Goal: Check status: Check status

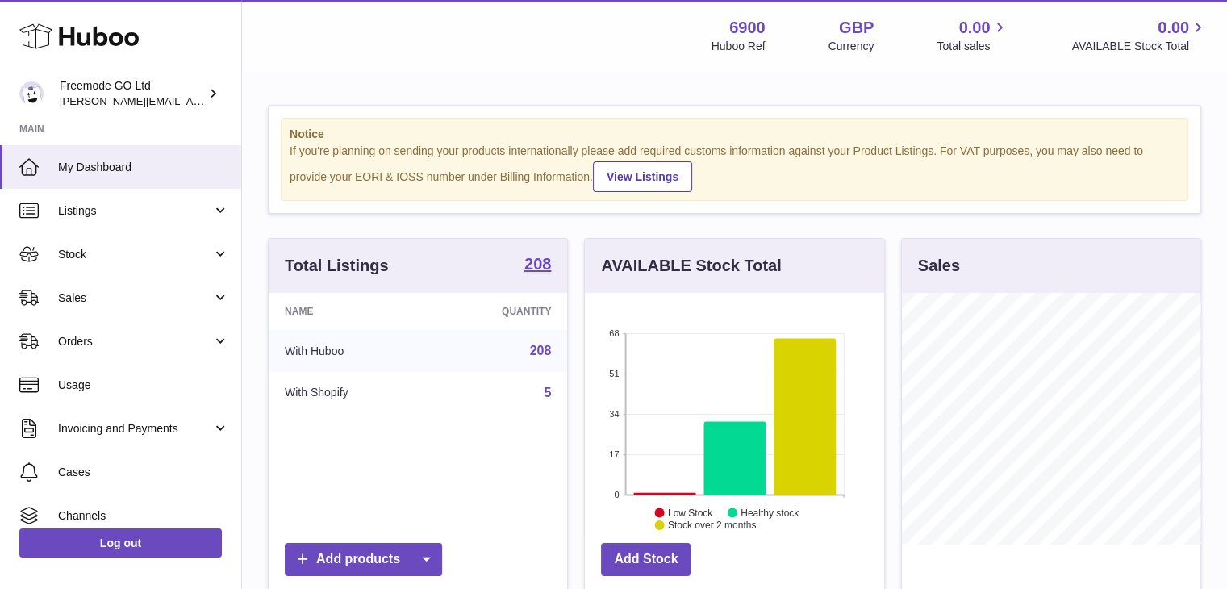
scroll to position [252, 299]
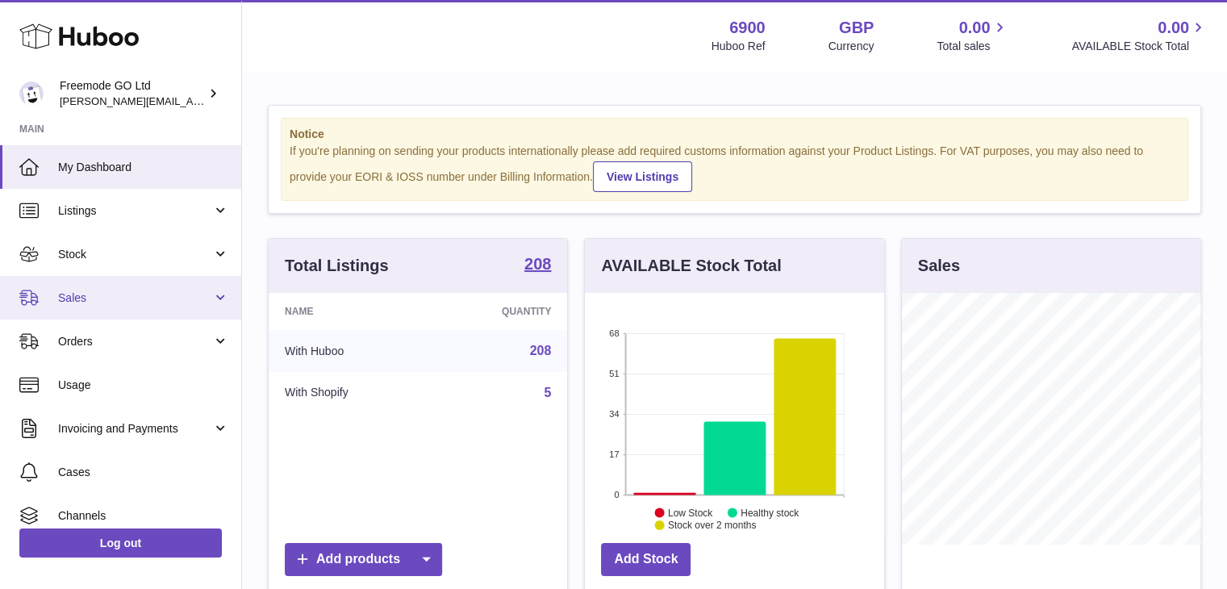
click at [113, 299] on span "Sales" at bounding box center [135, 297] width 154 height 15
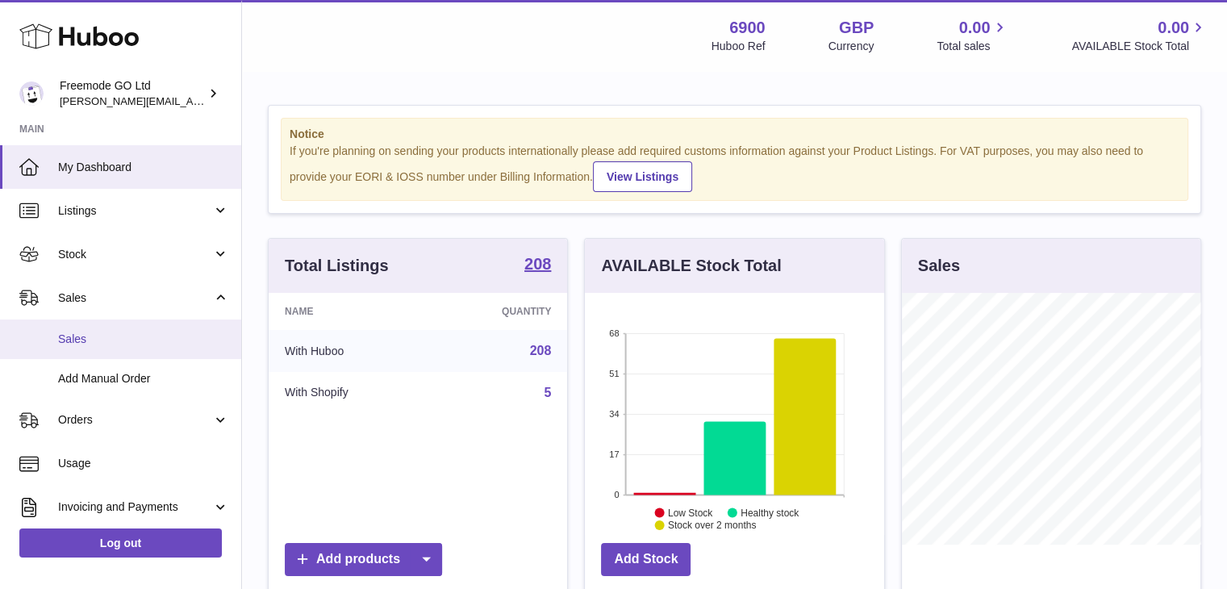
click at [111, 340] on span "Sales" at bounding box center [143, 339] width 171 height 15
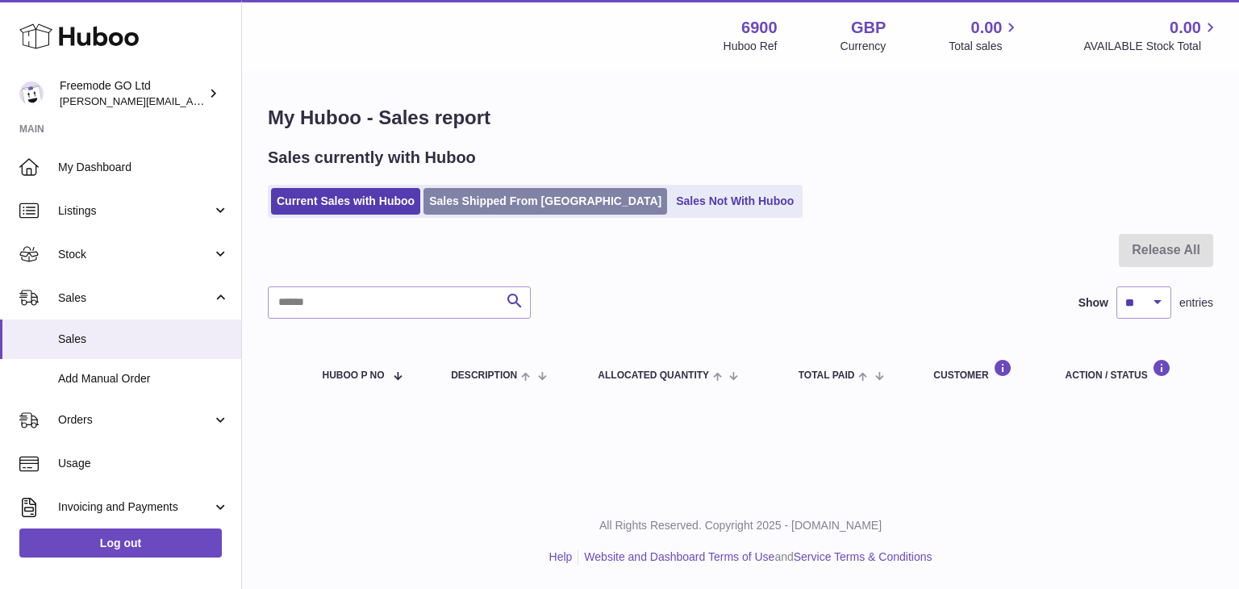
click at [508, 199] on link "Sales Shipped From Huboo" at bounding box center [546, 201] width 244 height 27
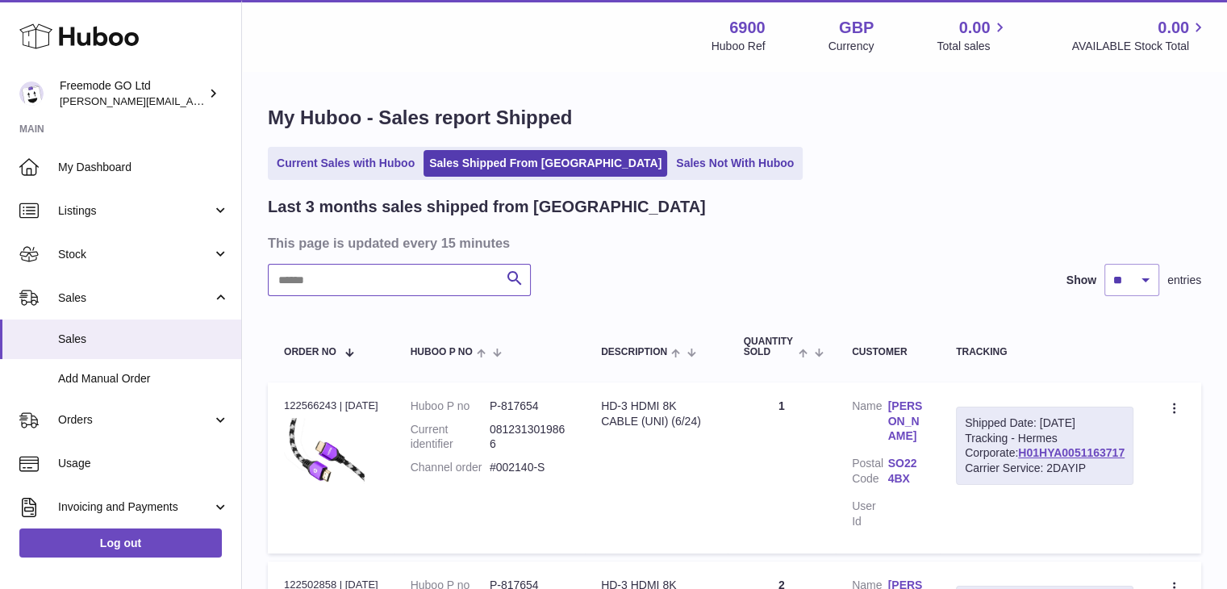
click at [361, 277] on input "text" at bounding box center [399, 280] width 263 height 32
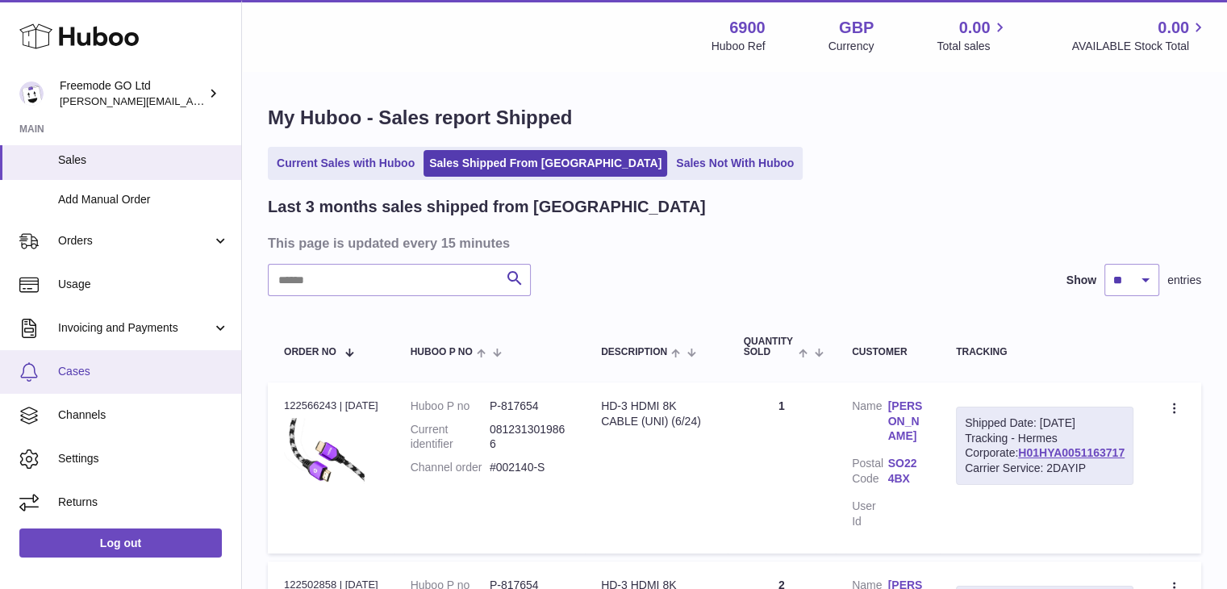
click at [102, 371] on span "Cases" at bounding box center [143, 371] width 171 height 15
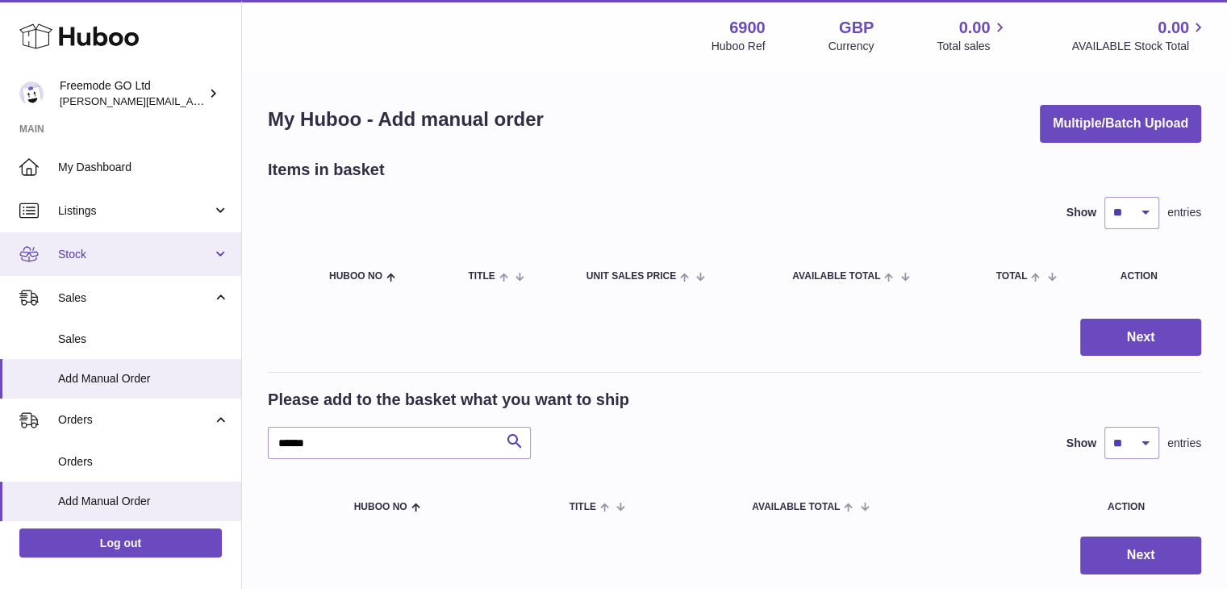
click at [106, 252] on span "Stock" at bounding box center [135, 254] width 154 height 15
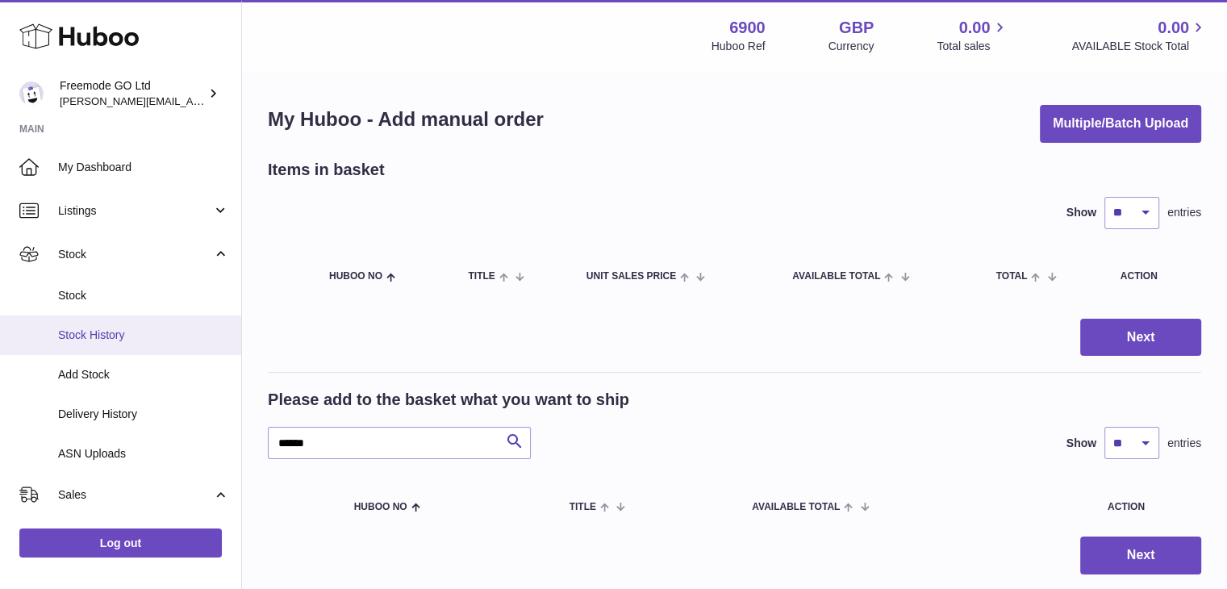
click at [122, 328] on span "Stock History" at bounding box center [143, 335] width 171 height 15
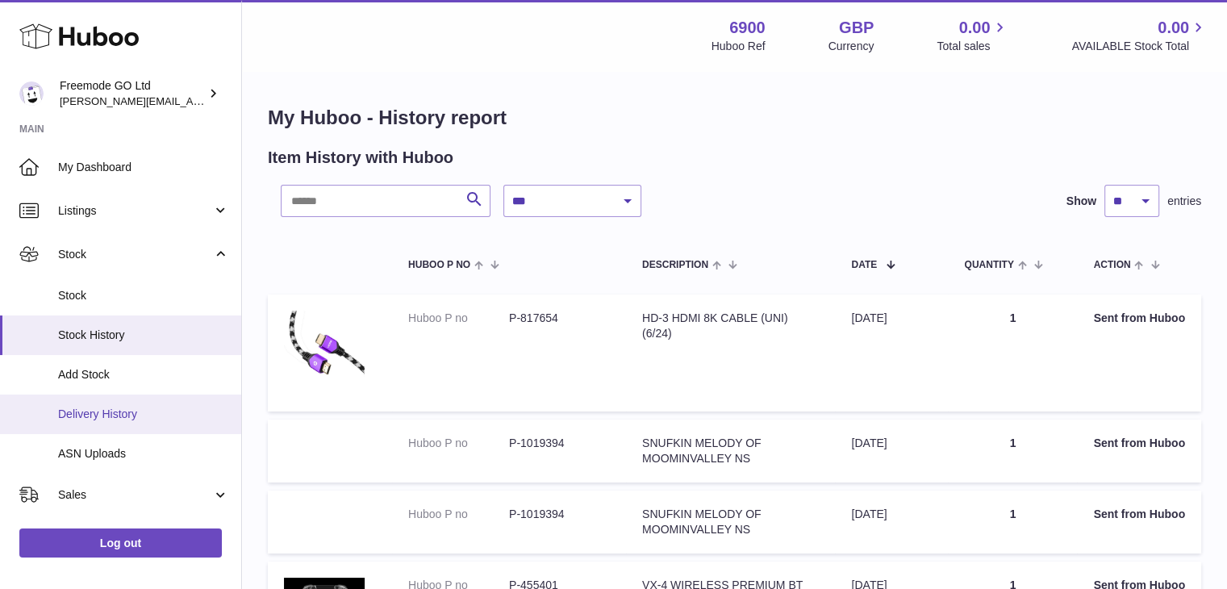
click at [114, 407] on span "Delivery History" at bounding box center [143, 414] width 171 height 15
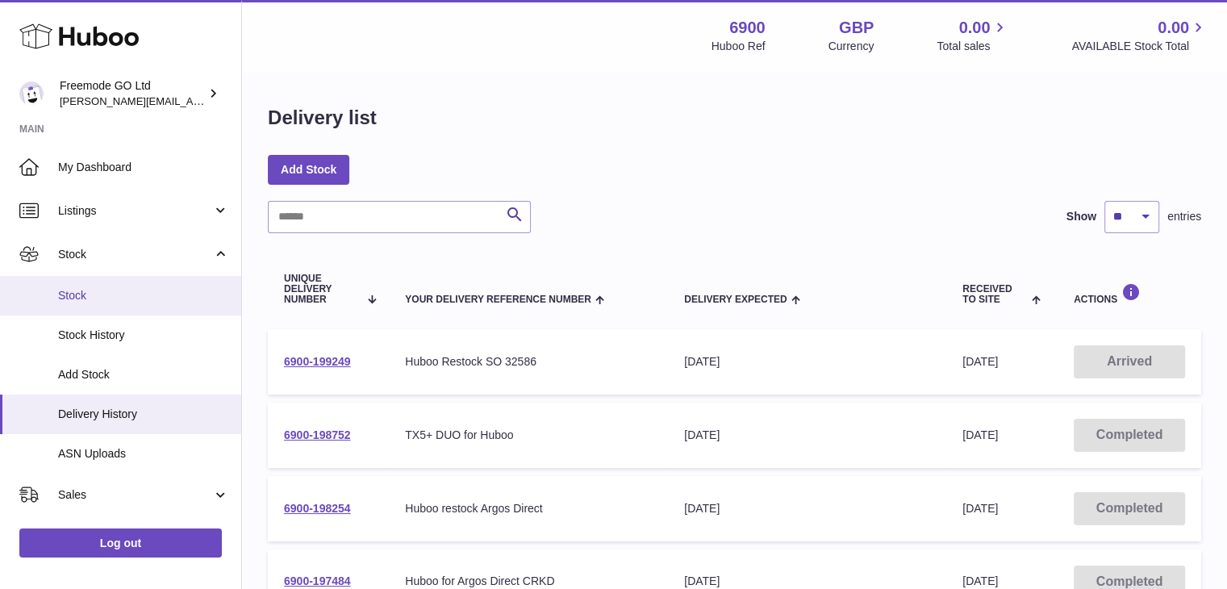
click at [106, 289] on span "Stock" at bounding box center [143, 295] width 171 height 15
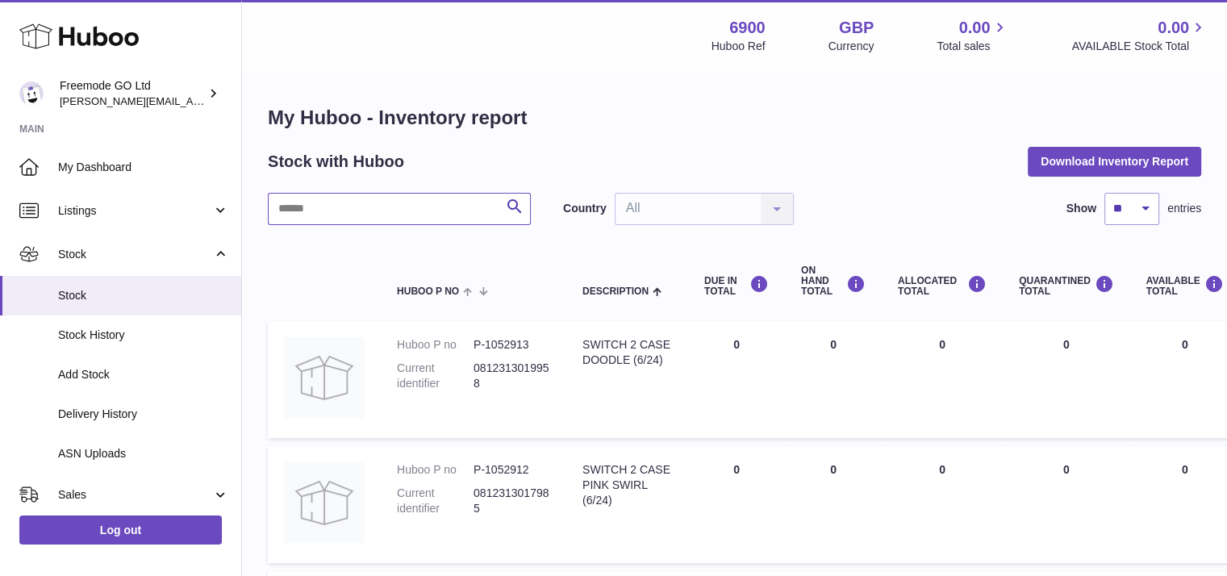
click at [385, 214] on input "text" at bounding box center [399, 209] width 263 height 32
type input "*"
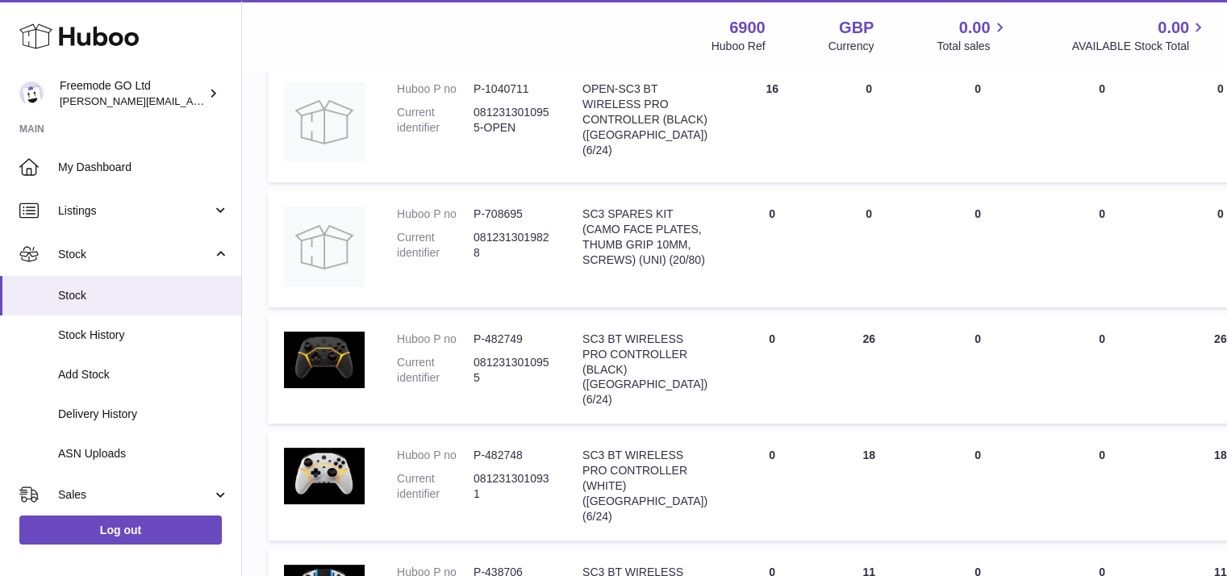
scroll to position [389, 0]
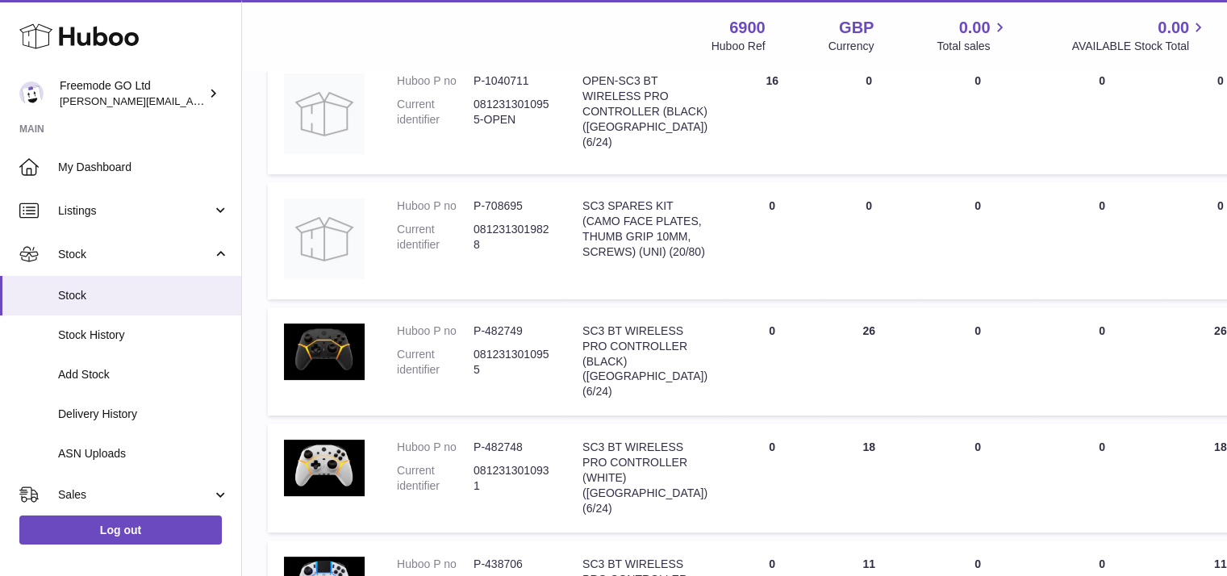
type input "***"
